Goal: Information Seeking & Learning: Learn about a topic

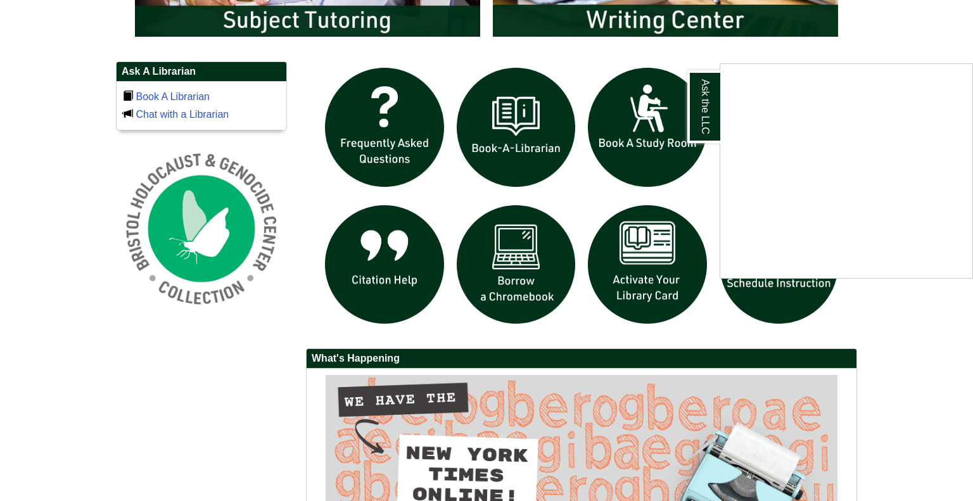
scroll to position [844, 0]
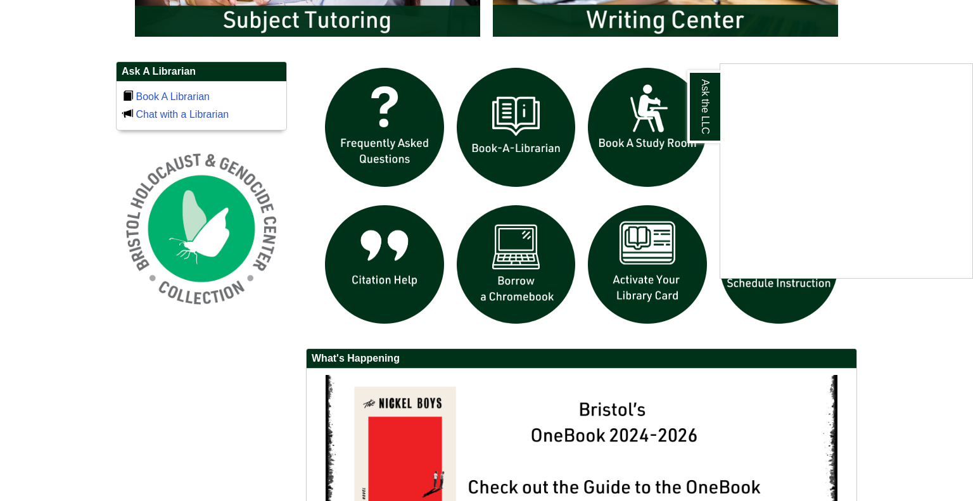
click at [625, 271] on div "Ask the LLC" at bounding box center [486, 250] width 973 height 501
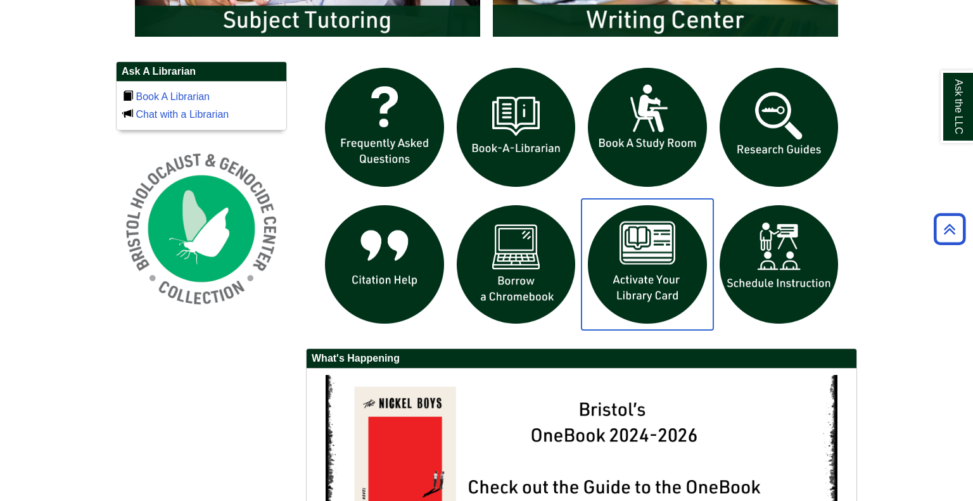
click at [625, 271] on img "slideshow" at bounding box center [648, 265] width 132 height 132
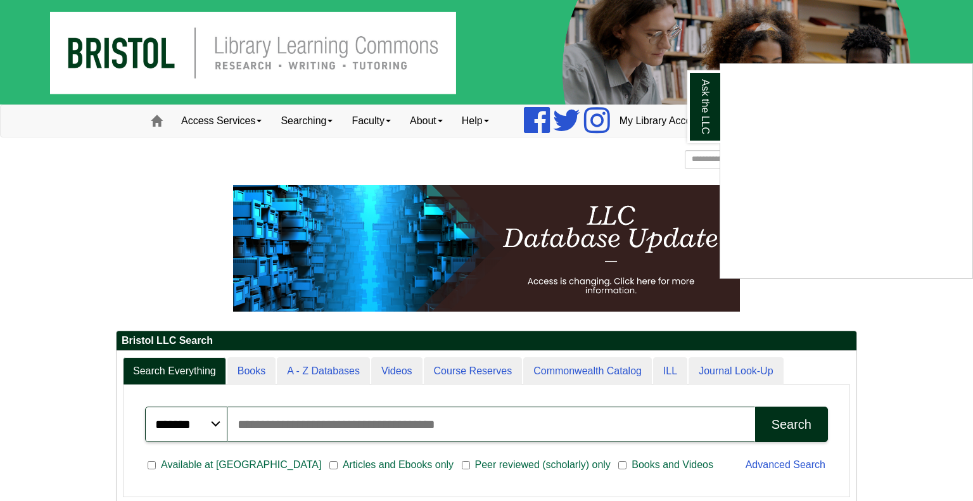
click at [238, 124] on div "Ask the LLC" at bounding box center [486, 250] width 973 height 501
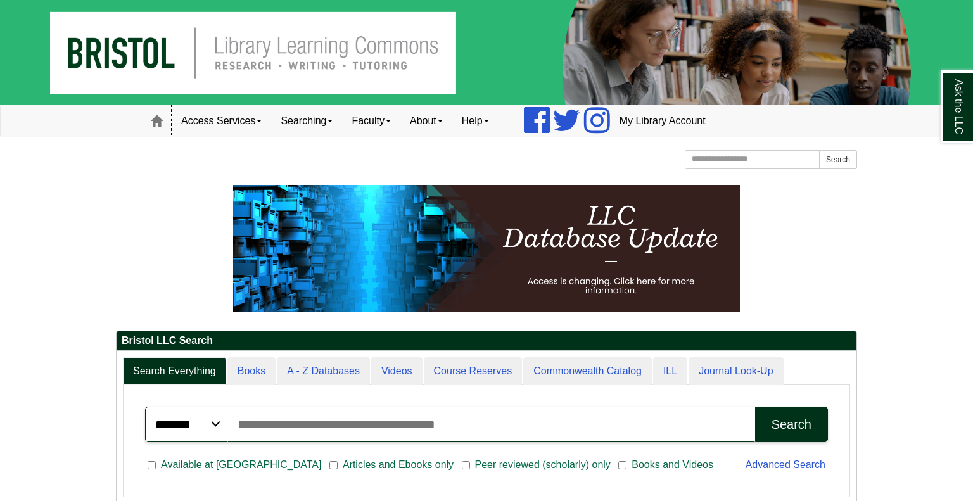
click at [265, 119] on link "Access Services" at bounding box center [221, 121] width 99 height 32
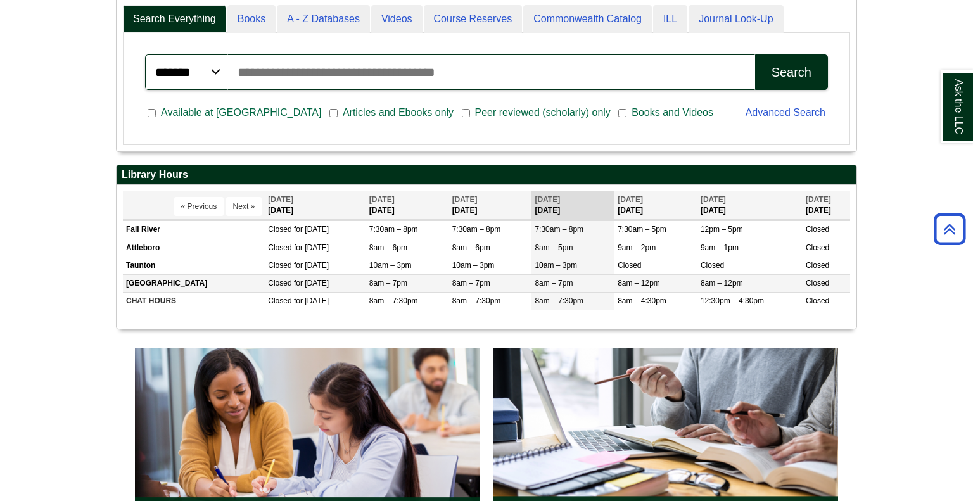
scroll to position [352, 0]
click at [210, 70] on select "******* ***** ******" at bounding box center [186, 71] width 82 height 35
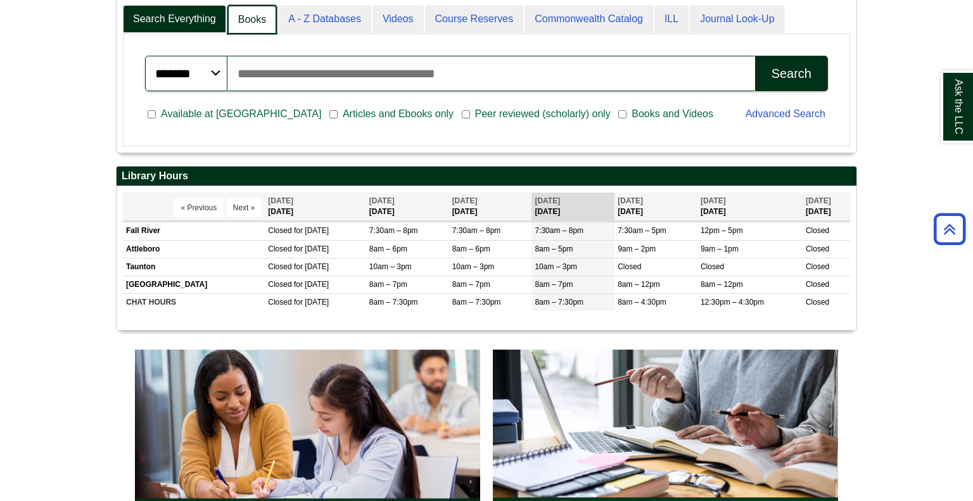
scroll to position [154, 740]
click at [253, 10] on link "Books" at bounding box center [251, 20] width 49 height 30
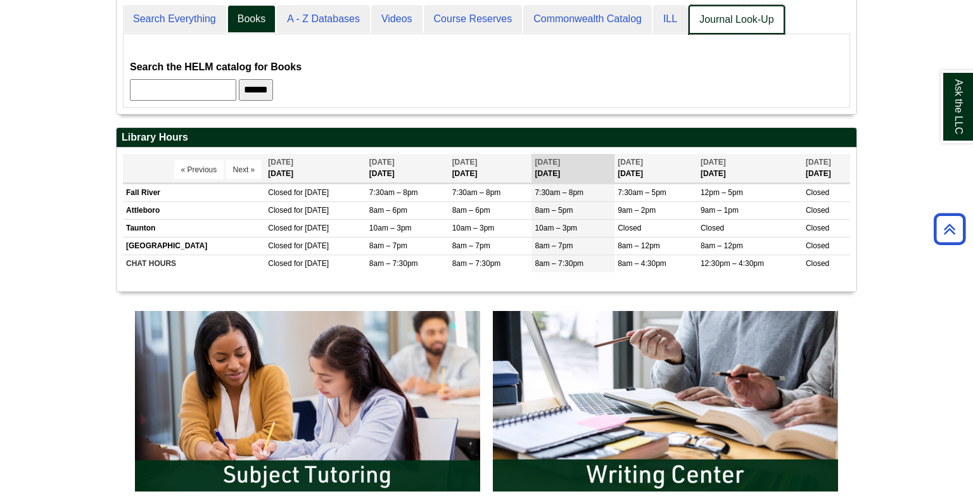
click at [712, 12] on link "Journal Look-Up" at bounding box center [737, 20] width 96 height 30
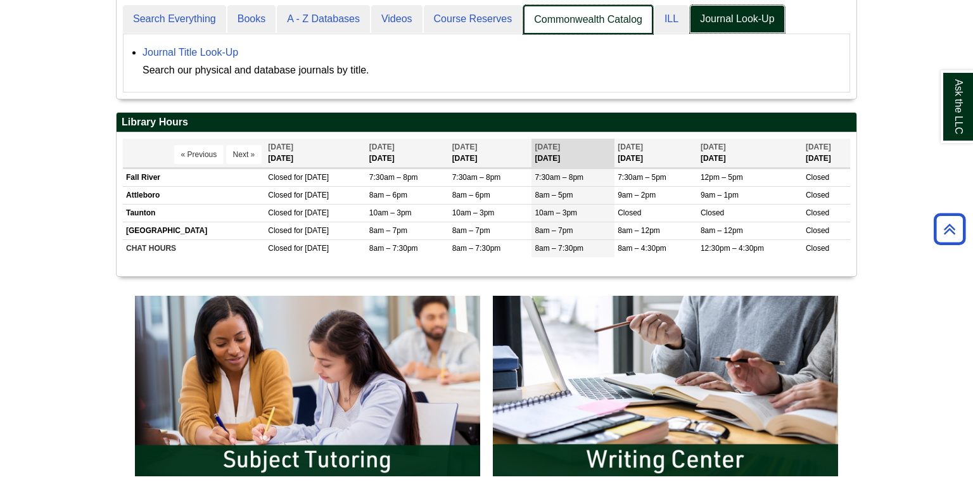
scroll to position [99, 740]
click at [616, 5] on link "Commonwealth Catalog" at bounding box center [588, 20] width 130 height 30
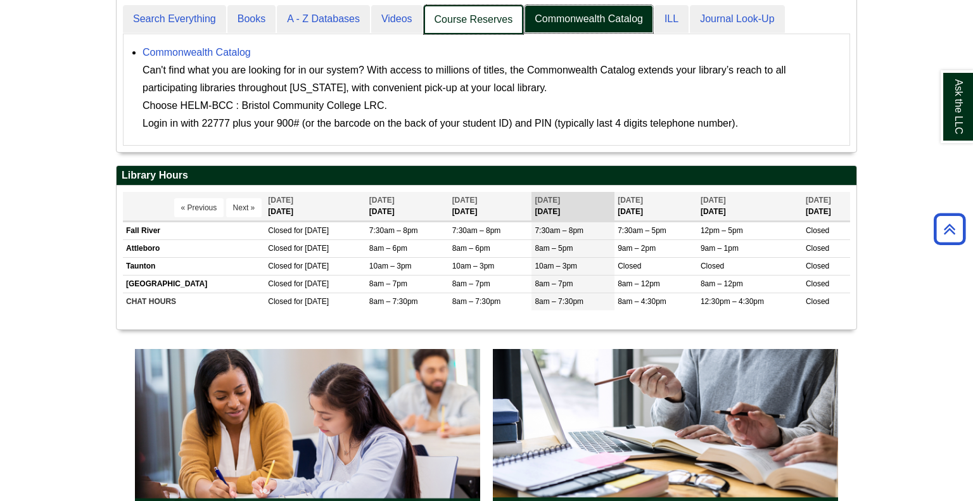
scroll to position [153, 740]
click at [492, 17] on link "Course Reserves" at bounding box center [474, 20] width 100 height 30
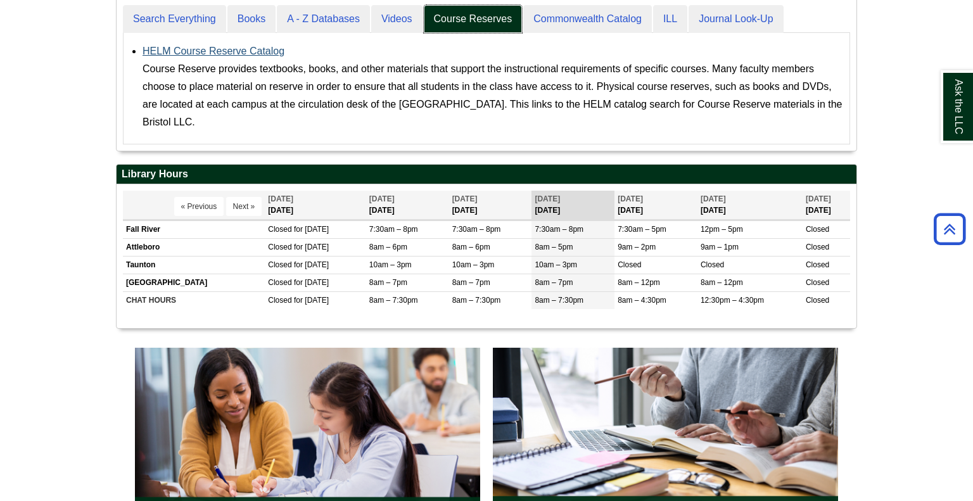
scroll to position [152, 740]
click at [200, 54] on link "HELM Course Reserve Catalog" at bounding box center [214, 51] width 142 height 11
